Goal: Transaction & Acquisition: Download file/media

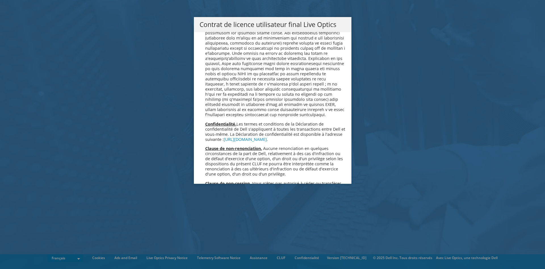
scroll to position [2452, 0]
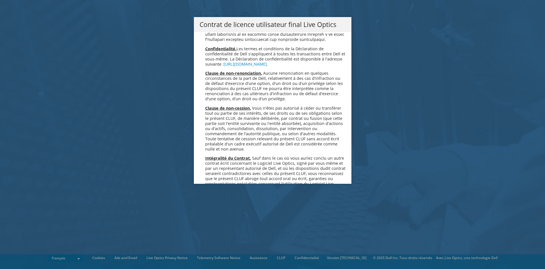
click at [219, 252] on link "Accepter" at bounding box center [216, 259] width 34 height 14
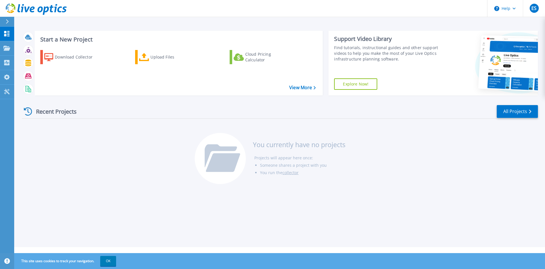
click at [138, 85] on div "Download Collector Upload Files Cloud Pricing Calculator" at bounding box center [178, 68] width 284 height 47
click at [84, 60] on div "Download Collector" at bounding box center [77, 56] width 45 height 11
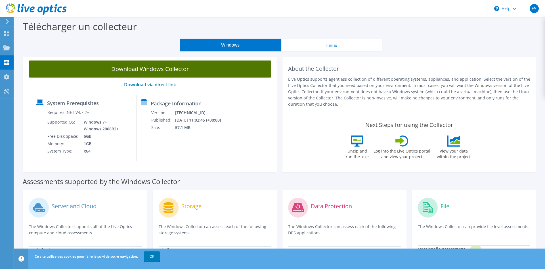
click at [122, 67] on link "Download Windows Collector" at bounding box center [150, 68] width 242 height 17
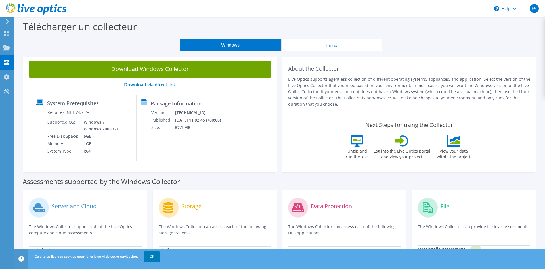
click at [270, 163] on div "Download Windows Collector Download via direct link System Prerequisites Requir…" at bounding box center [149, 113] width 253 height 117
